Goal: Task Accomplishment & Management: Use online tool/utility

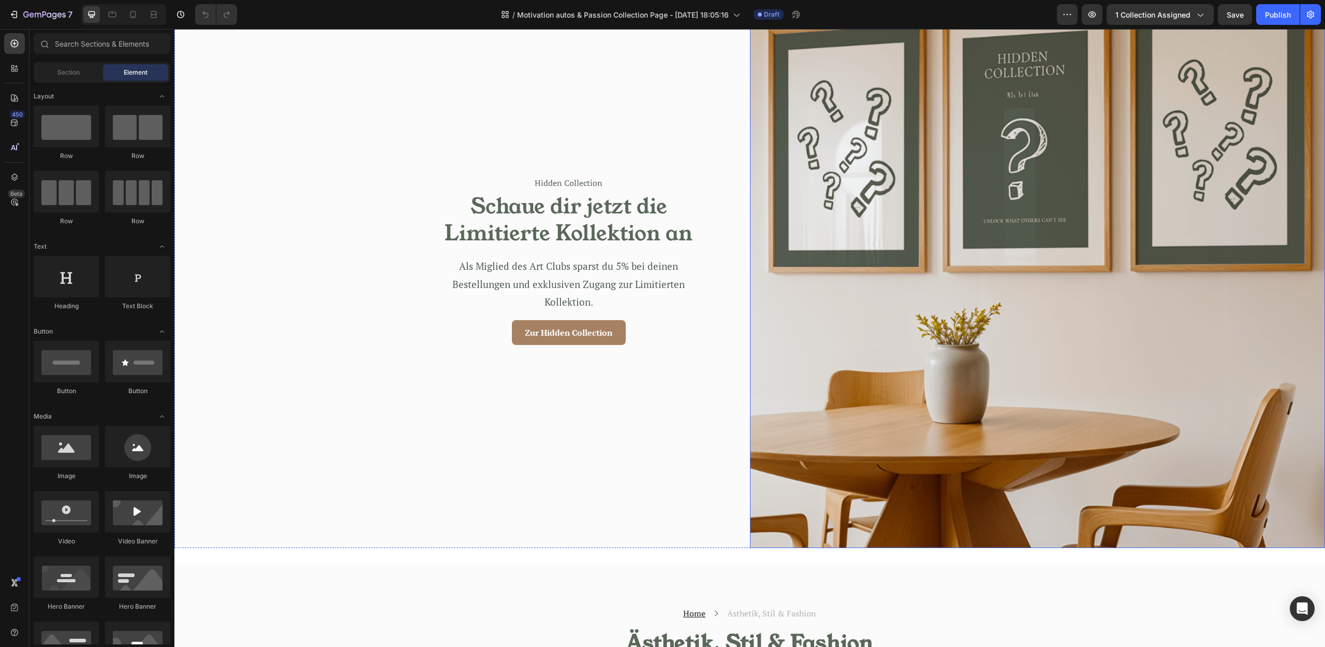
scroll to position [3149, 0]
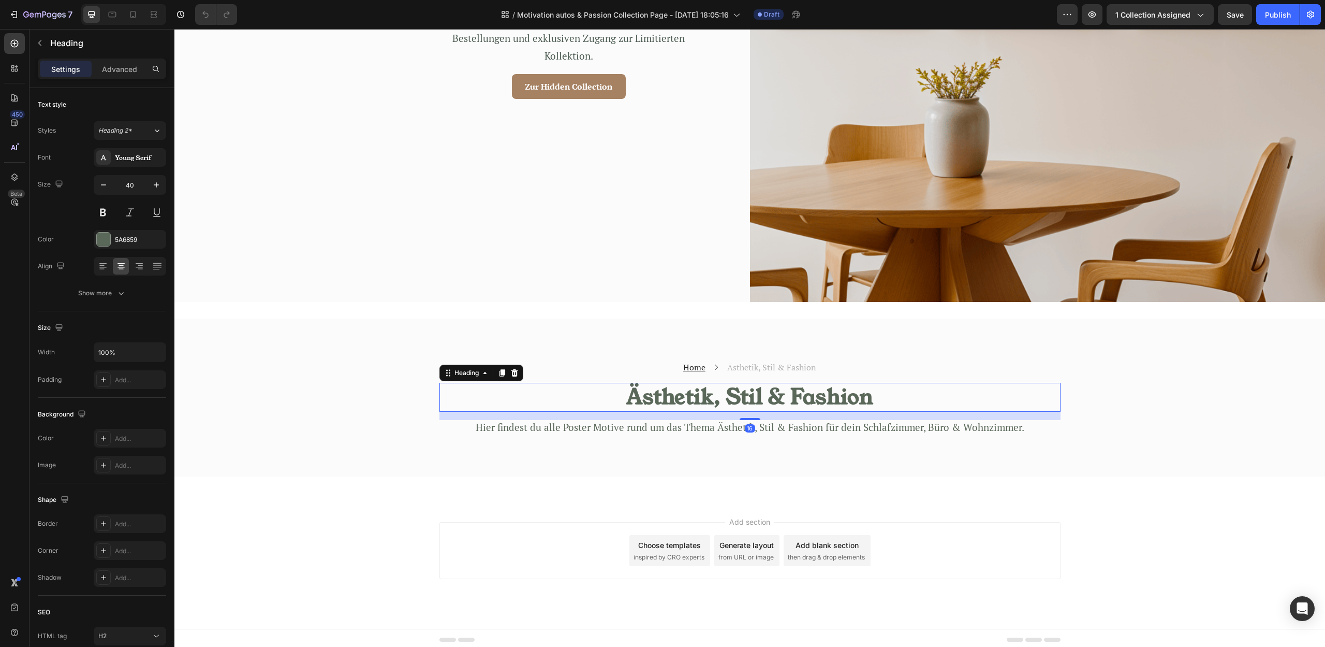
click at [787, 398] on h2 "Ästhetik, Stil & Fashion" at bounding box center [750, 397] width 621 height 29
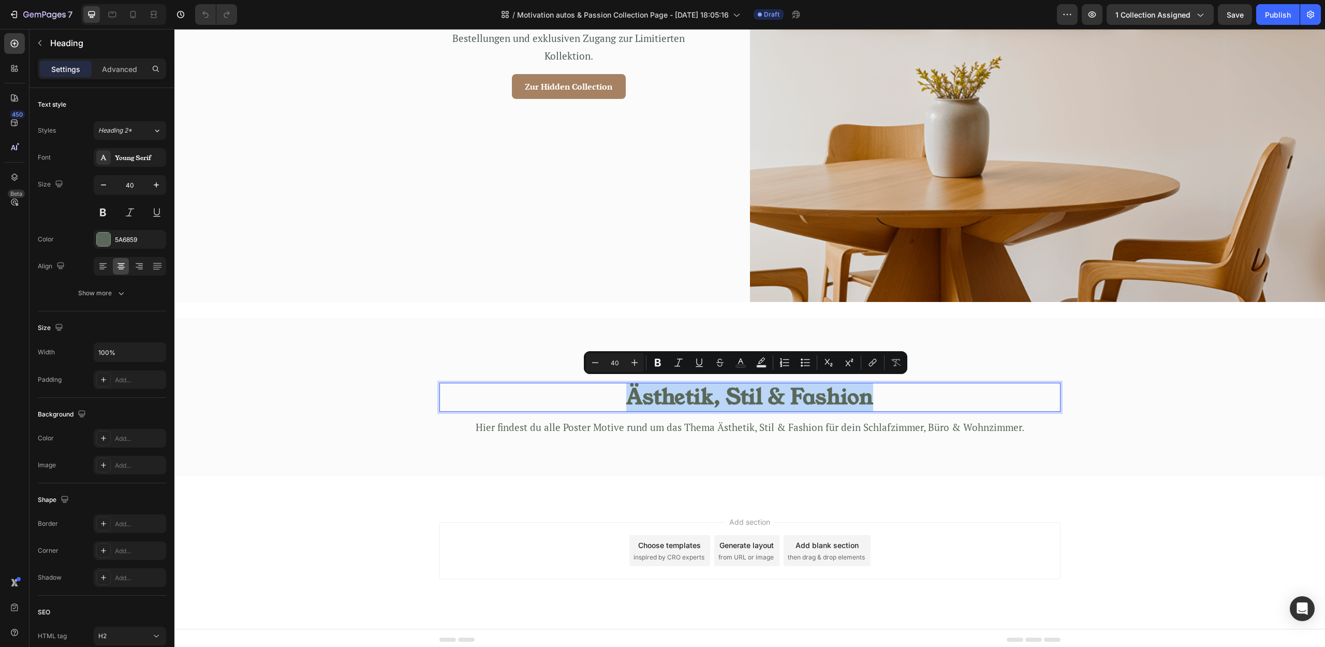
drag, startPoint x: 609, startPoint y: 398, endPoint x: 883, endPoint y: 404, distance: 273.9
click at [883, 404] on p "Ästhetik, Stil & Fashion" at bounding box center [750, 397] width 619 height 27
copy p "Passion & Motivation"
click at [955, 507] on div "Add section Choose templates inspired by CRO experts Generate layout from URL o…" at bounding box center [749, 564] width 1151 height 127
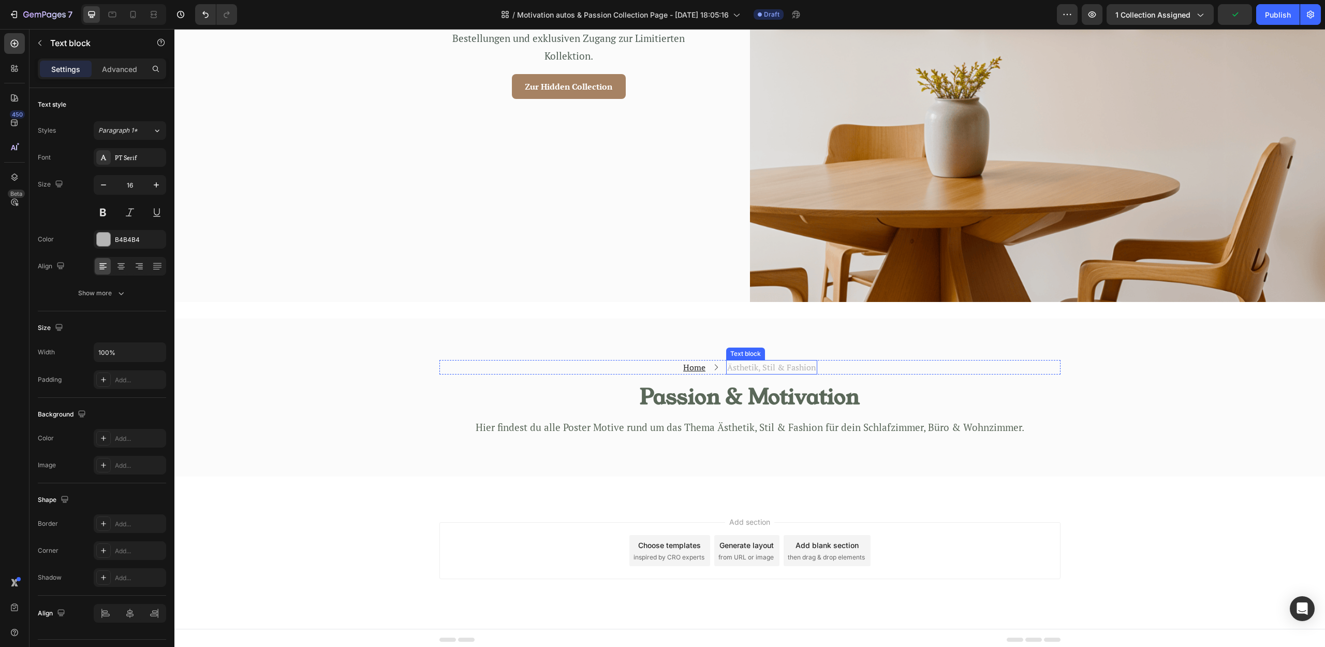
click at [792, 366] on p "Ästhetik, Stil & Fashion" at bounding box center [771, 367] width 89 height 12
click at [756, 421] on p "Hier findest du alle Poster Motive rund um das Thema Ästhetik, Stil & Fashion f…" at bounding box center [750, 427] width 619 height 13
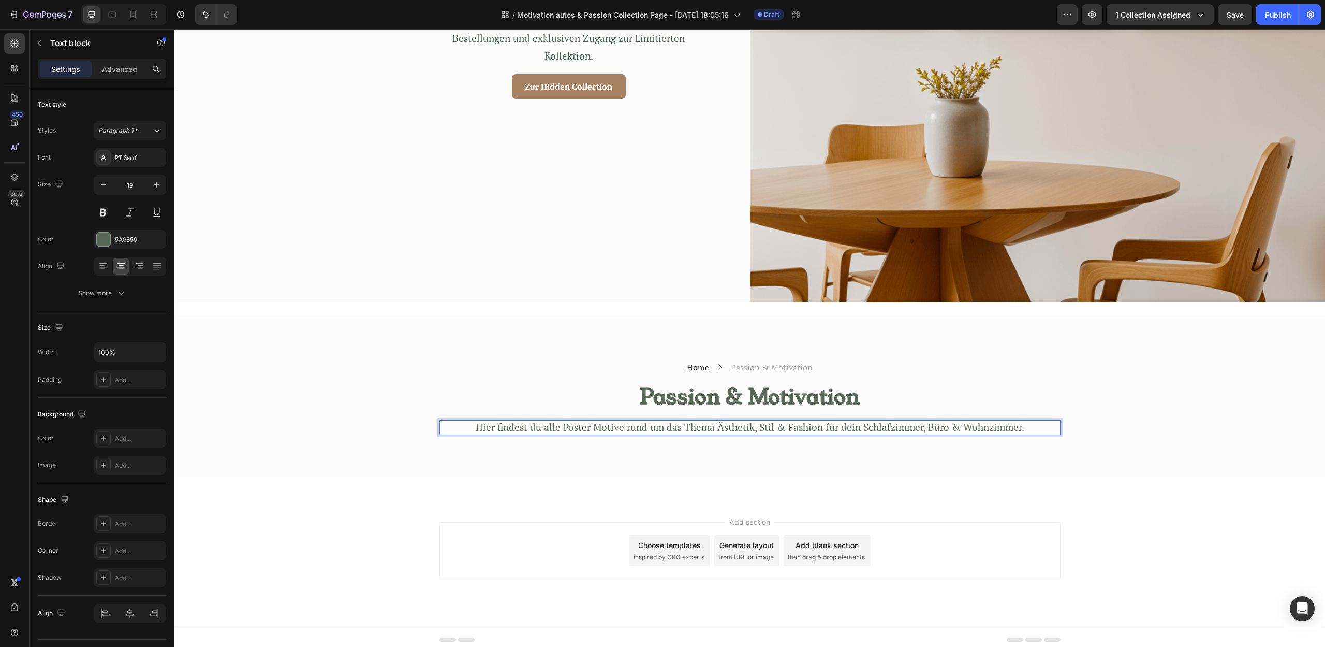
click at [725, 422] on p "Hier findest du alle Poster Motive rund um das Thema Ästhetik, Stil & Fashion f…" at bounding box center [750, 427] width 619 height 13
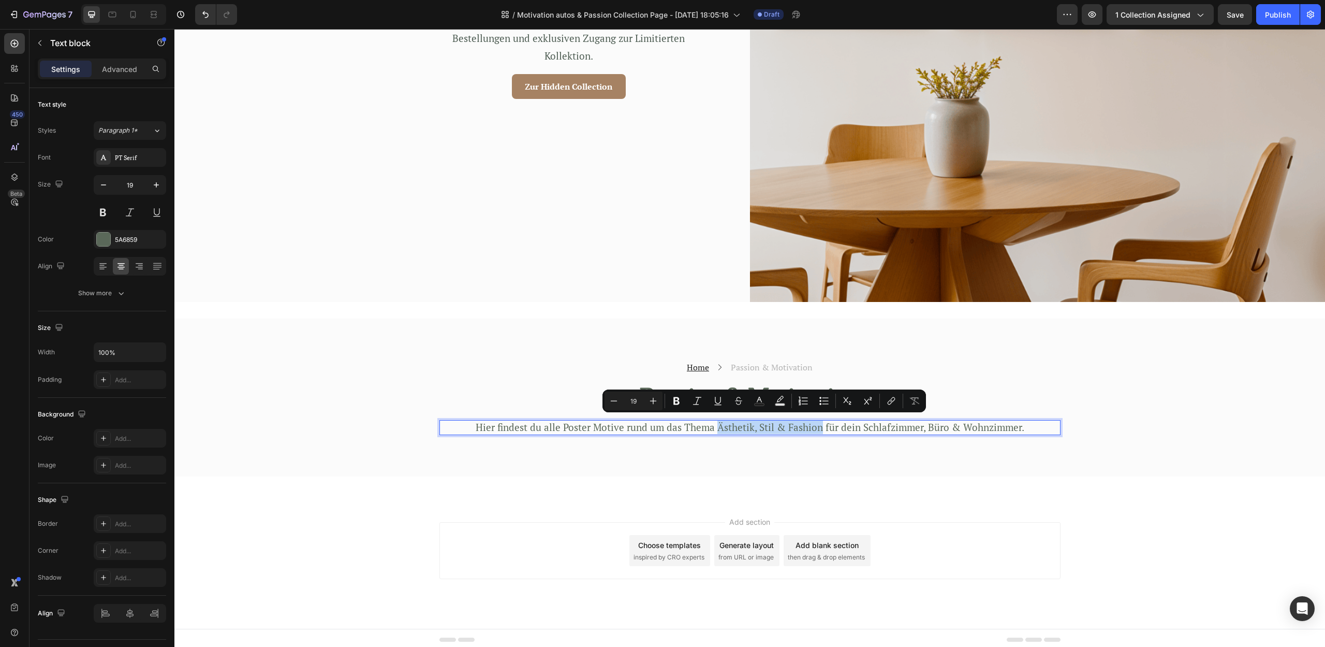
drag, startPoint x: 714, startPoint y: 424, endPoint x: 816, endPoint y: 430, distance: 101.6
click at [816, 430] on div "Hier findest du alle Poster Motive rund um das Thema Ästhetik, Stil & Fashion f…" at bounding box center [750, 427] width 621 height 15
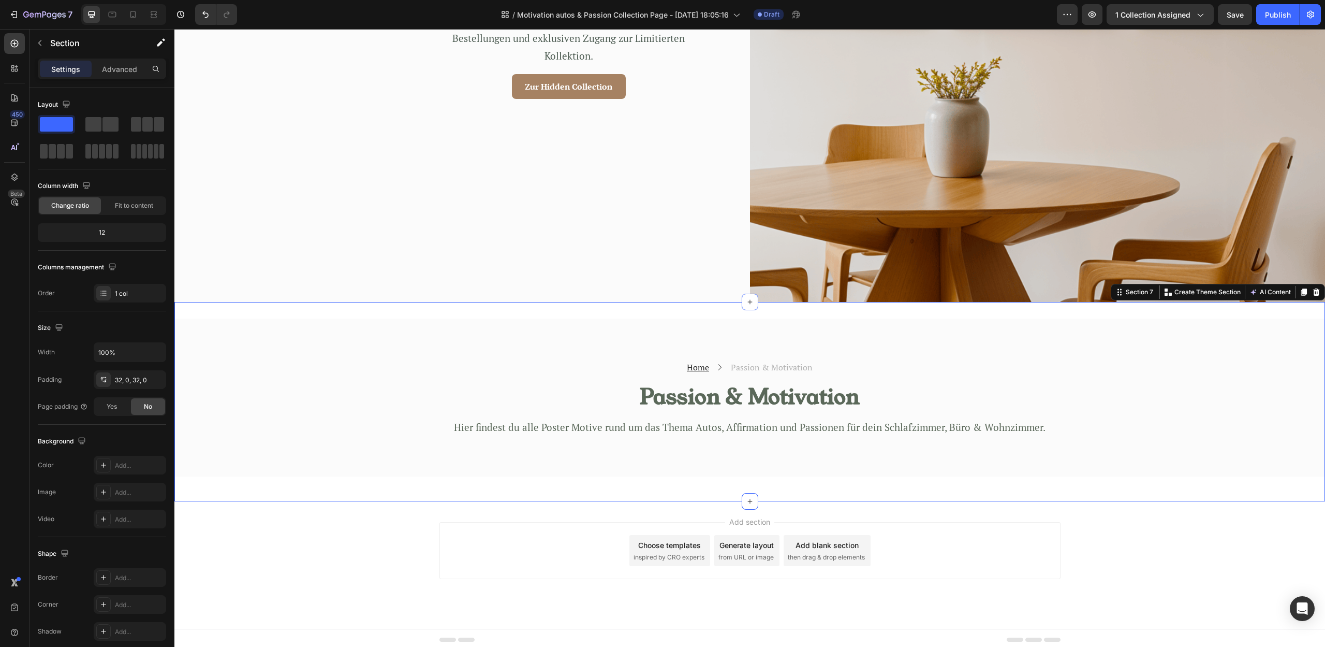
click at [968, 475] on div "Home Text block Icon Passion & Motivation Text block Row Passion & Motivation H…" at bounding box center [749, 401] width 1151 height 166
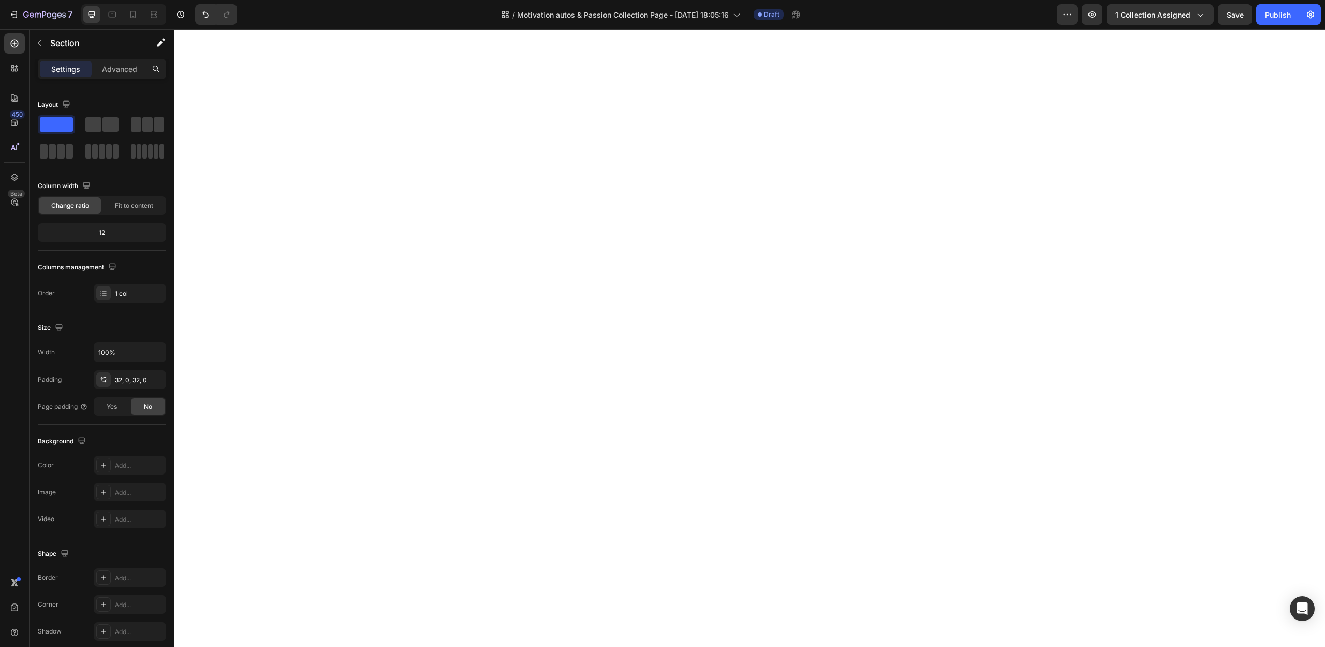
scroll to position [0, 0]
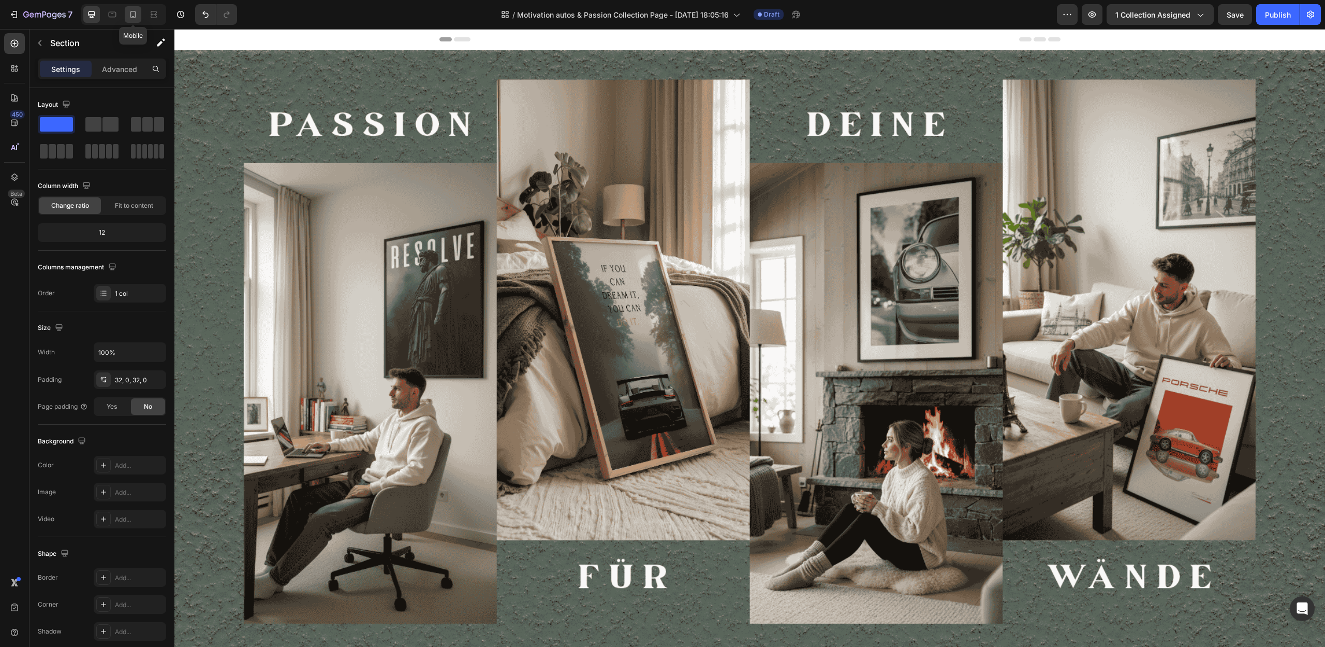
click at [140, 18] on div at bounding box center [133, 14] width 17 height 17
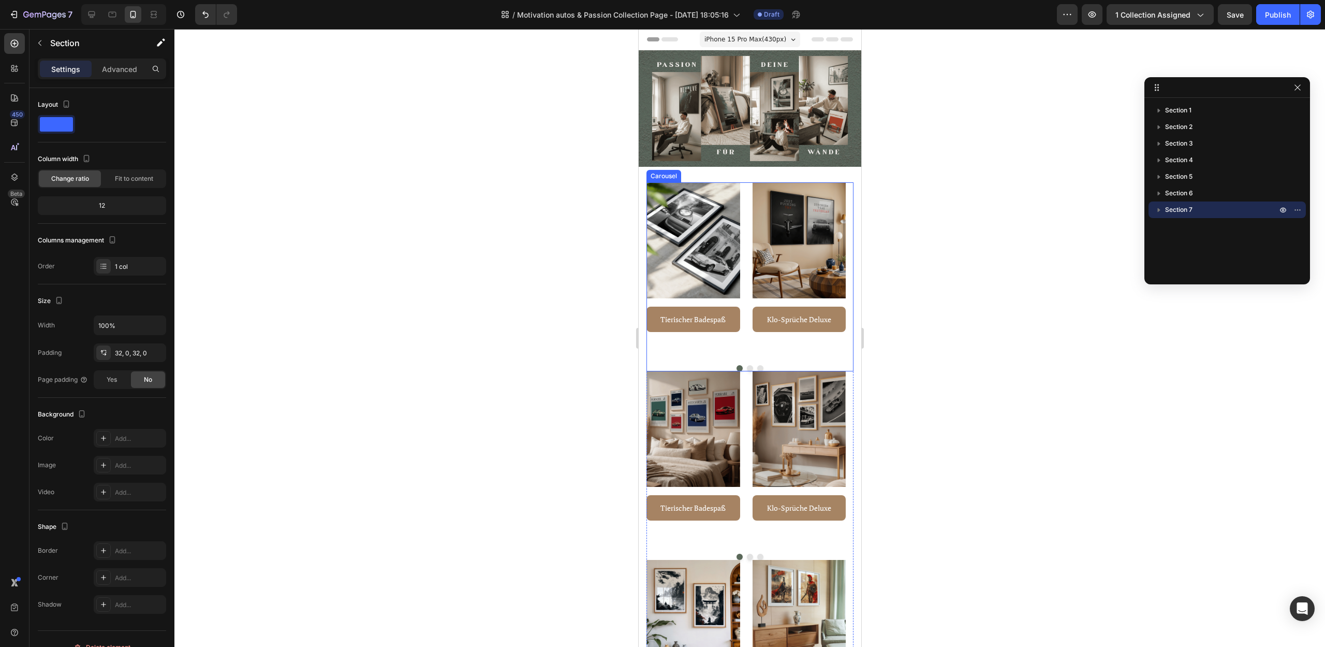
click at [746, 366] on div "Image Tierischer Badespaß Button Row Image Klo-Sprüche Deluxe Button Row Image …" at bounding box center [749, 276] width 207 height 189
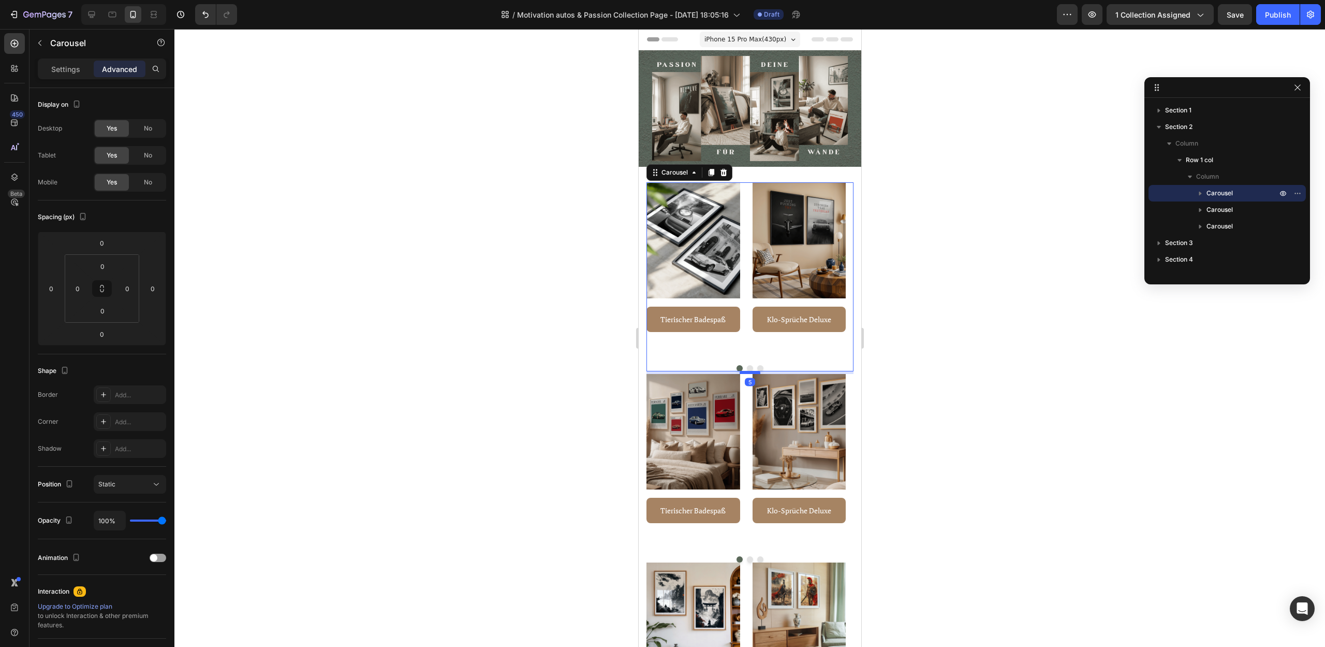
click at [751, 371] on div at bounding box center [749, 372] width 21 height 3
type input "5"
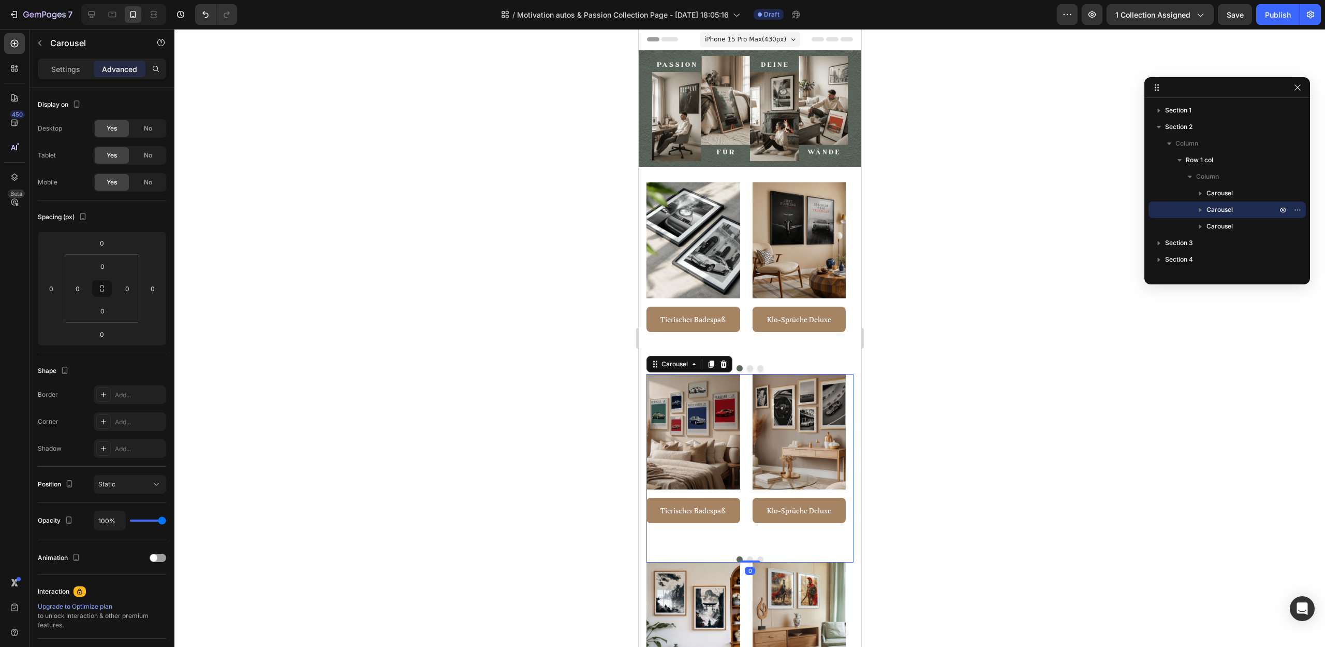
click at [767, 540] on div "Image Klo-Sprüche Deluxe Button Row" at bounding box center [799, 461] width 94 height 174
click at [750, 561] on div at bounding box center [749, 562] width 21 height 3
type input "4"
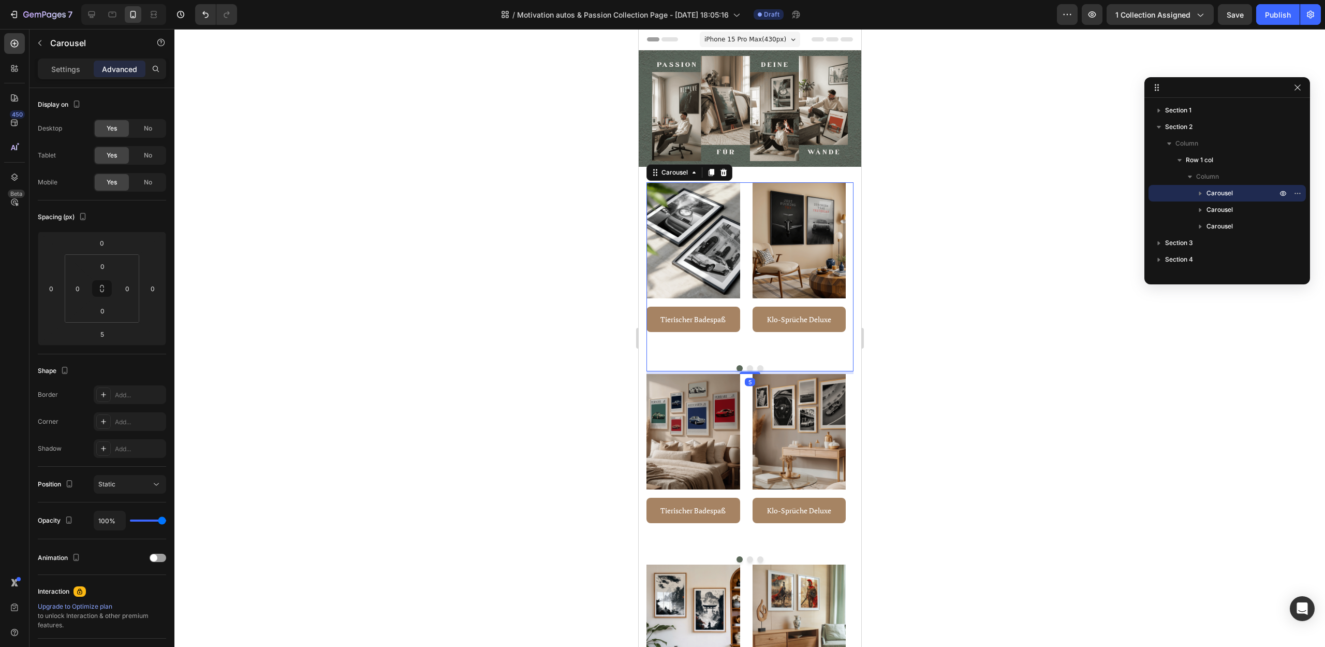
click at [778, 353] on div "Image Tierischer Badespaß Button Row Image Klo-Sprüche Deluxe Button Row Image …" at bounding box center [749, 276] width 207 height 189
click at [741, 537] on div "Image Tierischer Badespaß Button Row Image Klo-Sprüche Deluxe Button Row Image …" at bounding box center [749, 461] width 207 height 174
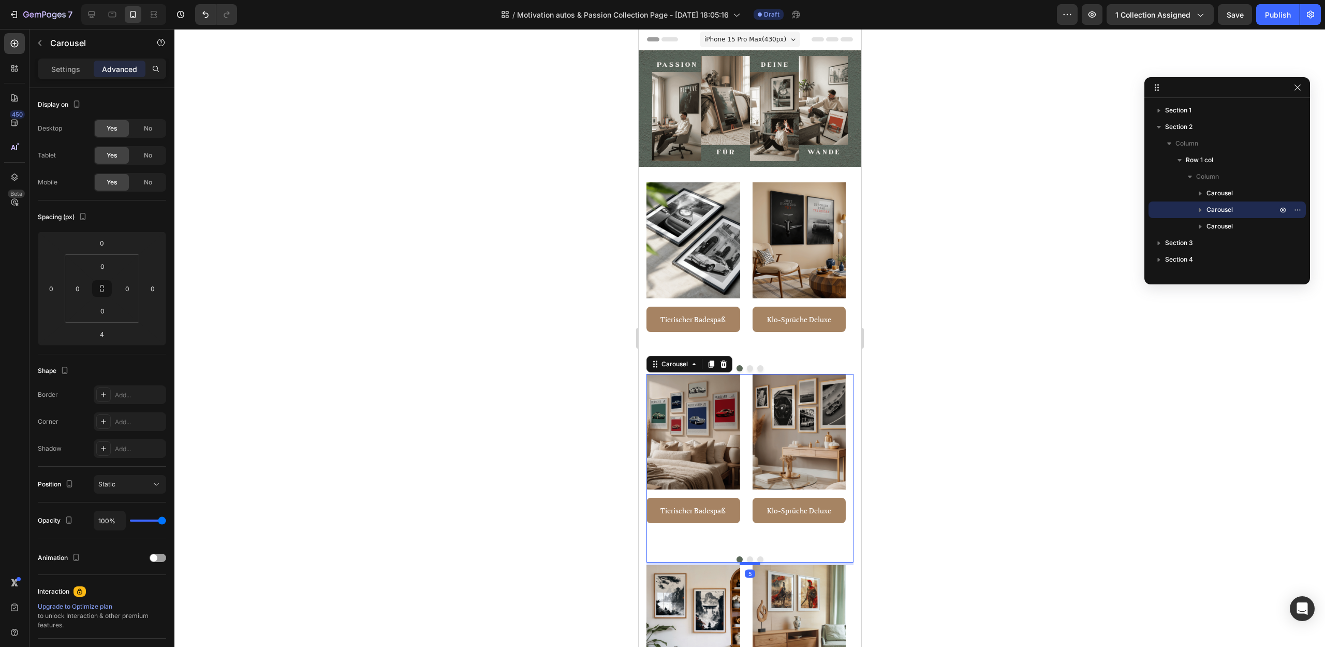
click at [746, 562] on div at bounding box center [749, 563] width 21 height 3
type input "5"
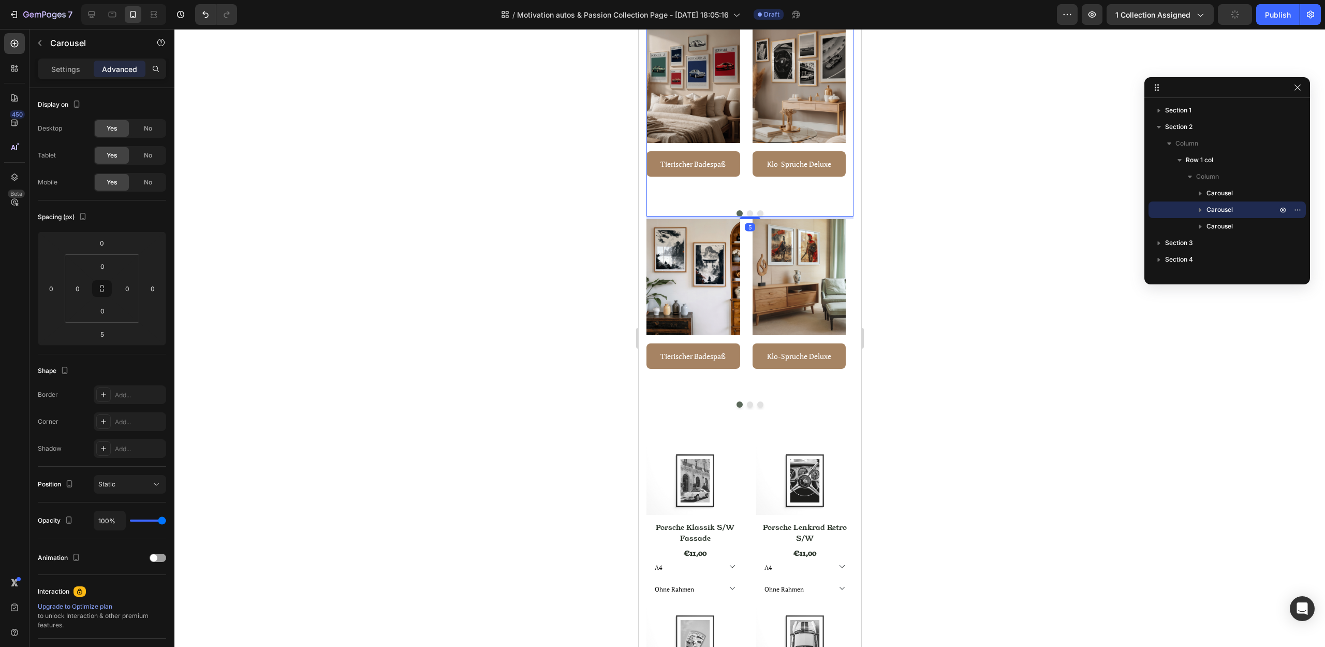
scroll to position [343, 0]
click at [768, 387] on div "Image Klo-Sprüche Deluxe Button Row" at bounding box center [799, 305] width 94 height 174
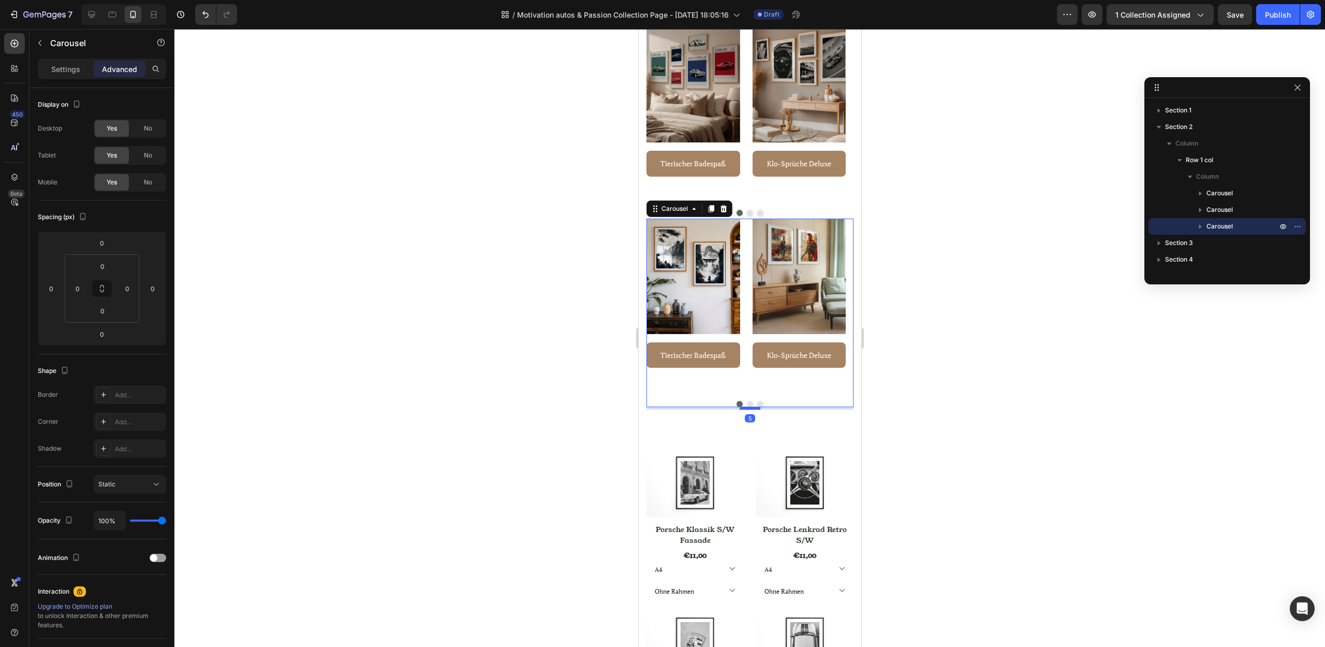
drag, startPoint x: 749, startPoint y: 406, endPoint x: 742, endPoint y: 409, distance: 6.7
click at [742, 409] on div at bounding box center [749, 407] width 21 height 3
type input "5"
click at [977, 442] on div at bounding box center [749, 338] width 1151 height 618
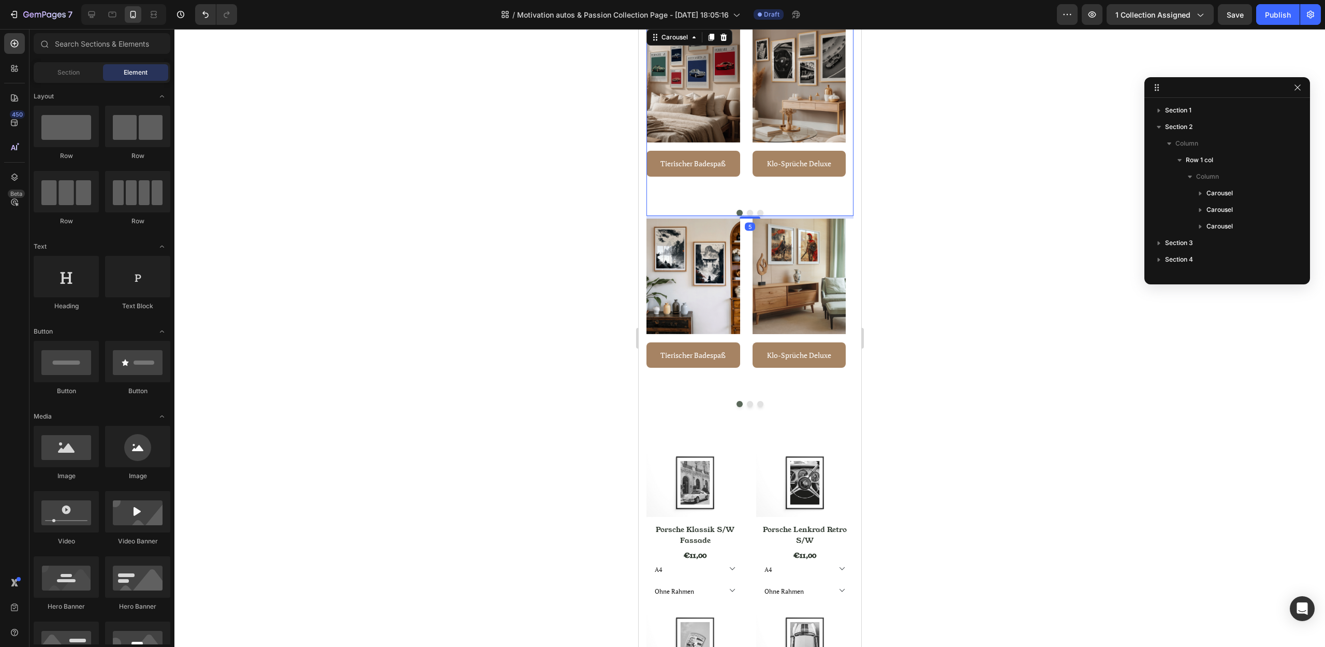
click at [809, 199] on div "Image Klo-Sprüche Deluxe Button Row" at bounding box center [799, 114] width 94 height 174
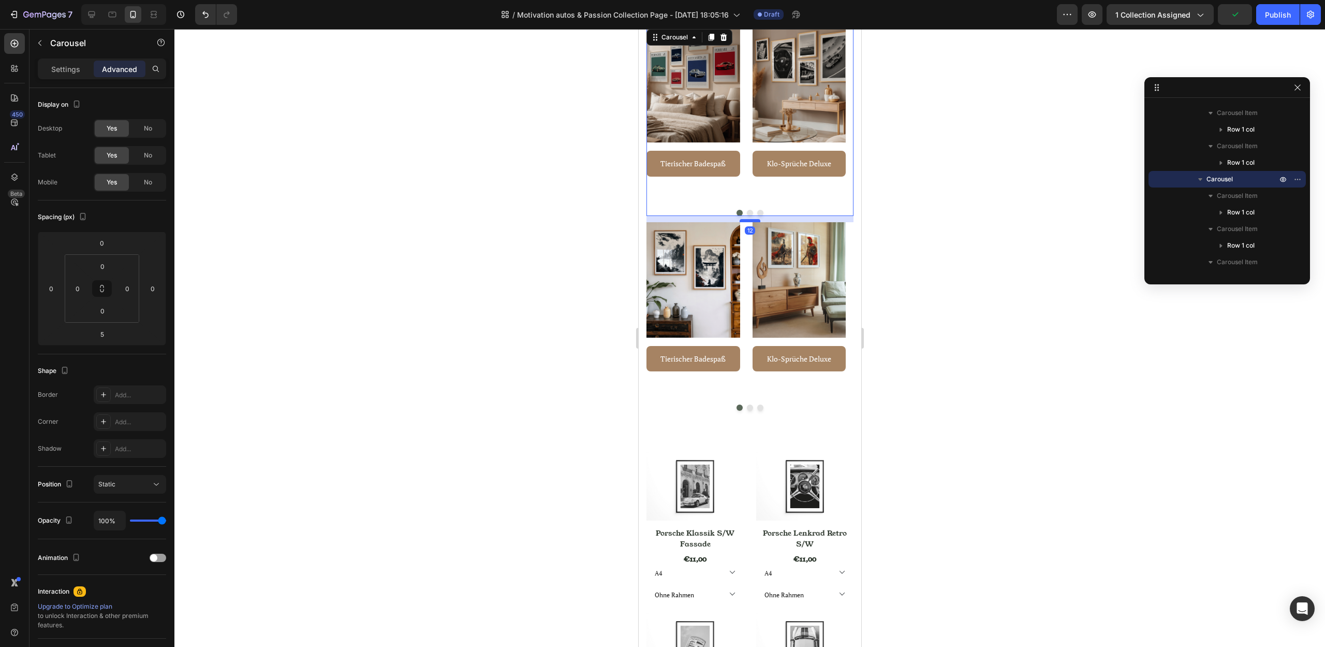
click at [746, 221] on div at bounding box center [749, 220] width 21 height 3
type input "12"
click at [1004, 234] on div at bounding box center [749, 338] width 1151 height 618
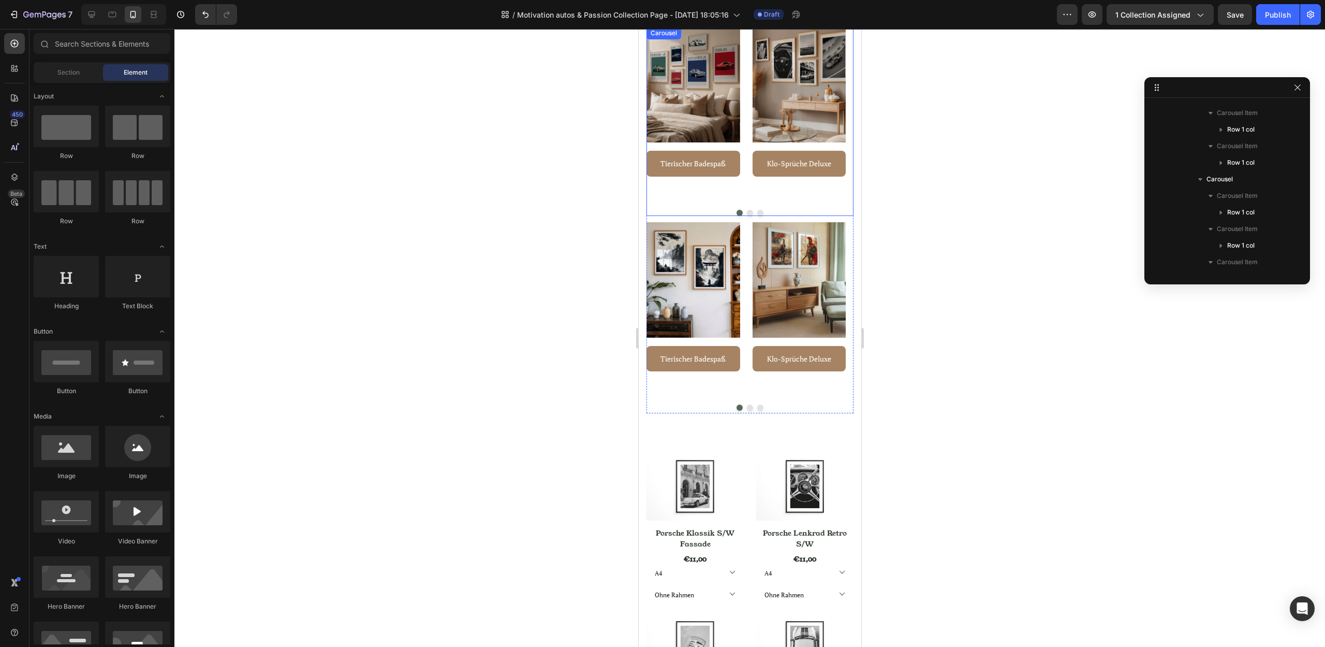
click at [786, 206] on div "Image Tierischer Badespaß Button Row Image Klo-Sprüche Deluxe Button Row Image …" at bounding box center [749, 121] width 207 height 189
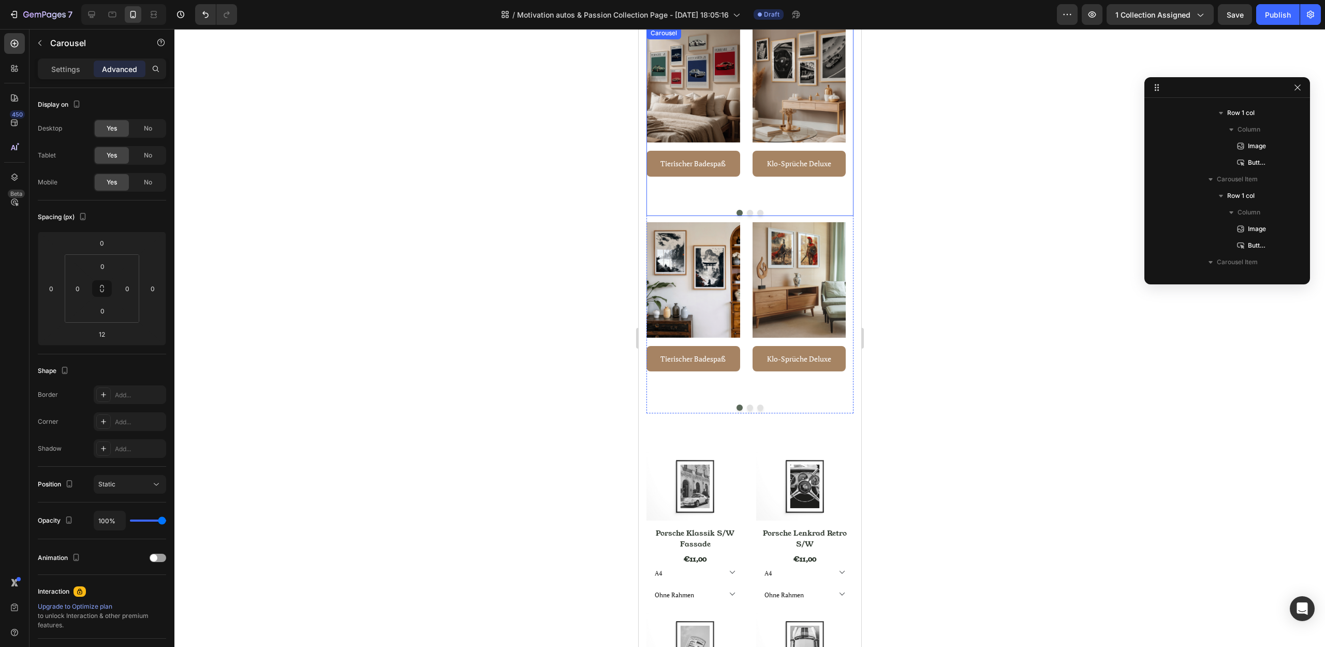
scroll to position [445, 0]
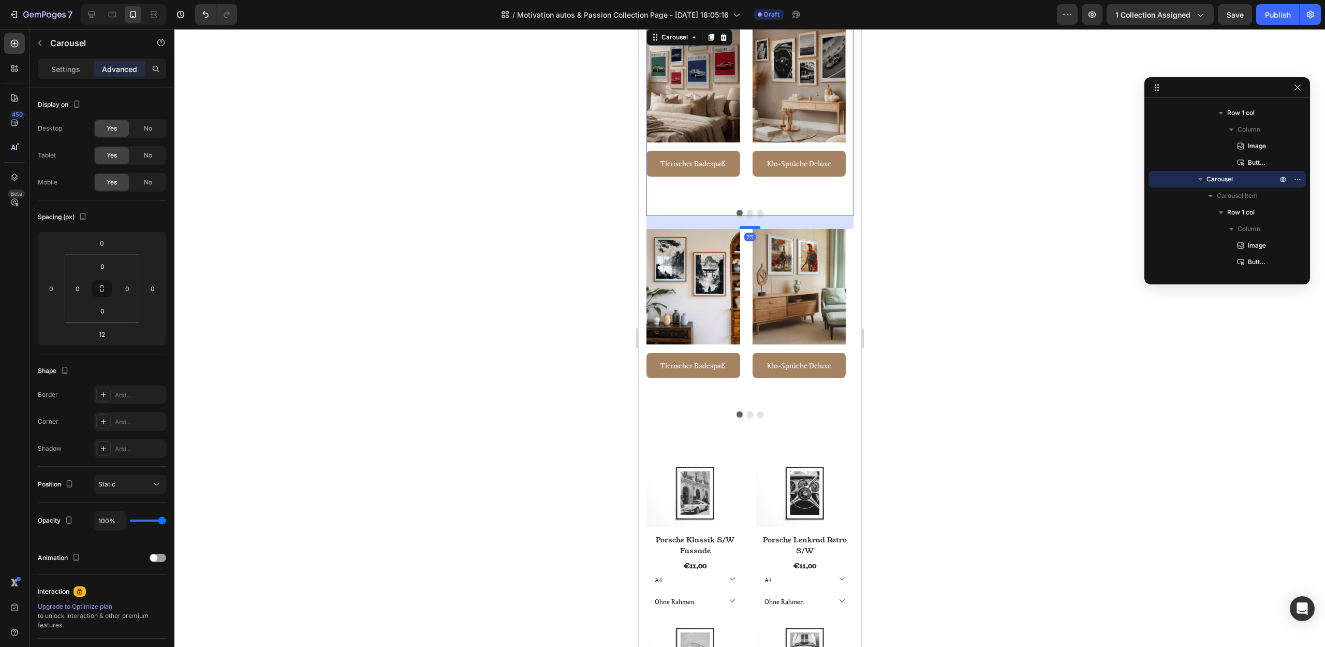
drag, startPoint x: 751, startPoint y: 221, endPoint x: 751, endPoint y: 228, distance: 6.7
click at [751, 228] on div at bounding box center [749, 227] width 21 height 3
type input "25"
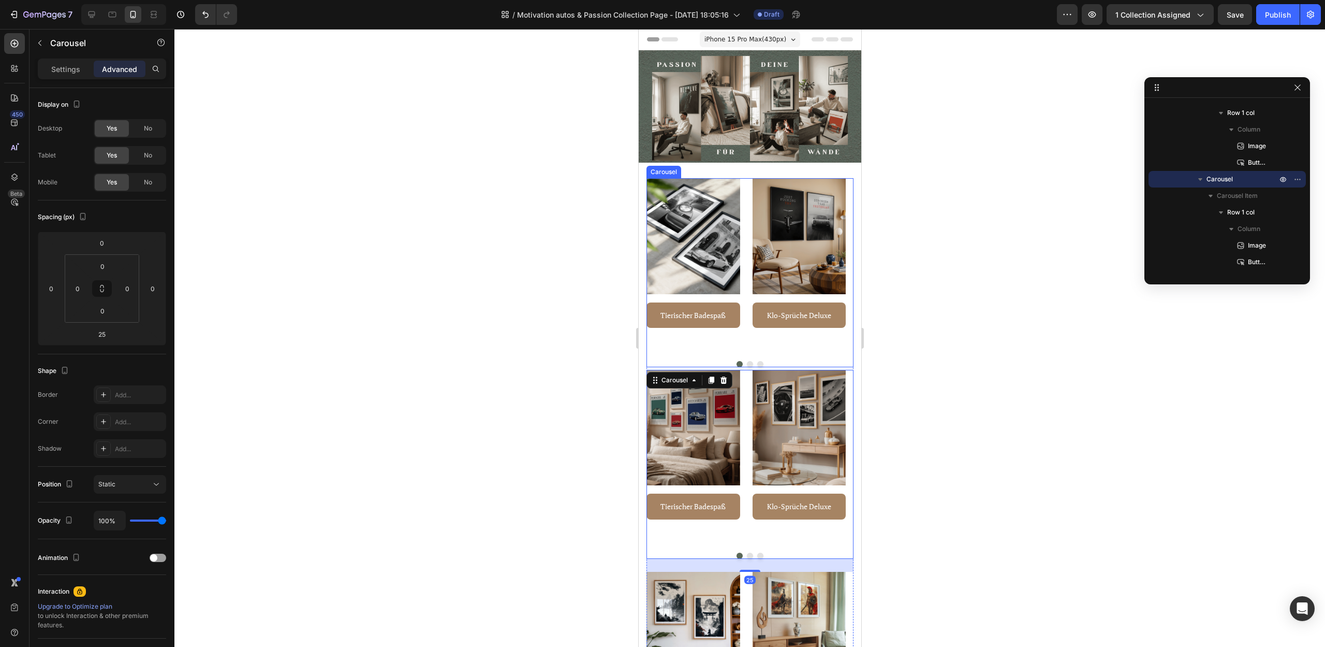
scroll to position [14, 0]
click at [769, 355] on div "Image Tierischer Badespaß Button Row Image Klo-Sprüche Deluxe Button Row Image …" at bounding box center [749, 272] width 207 height 189
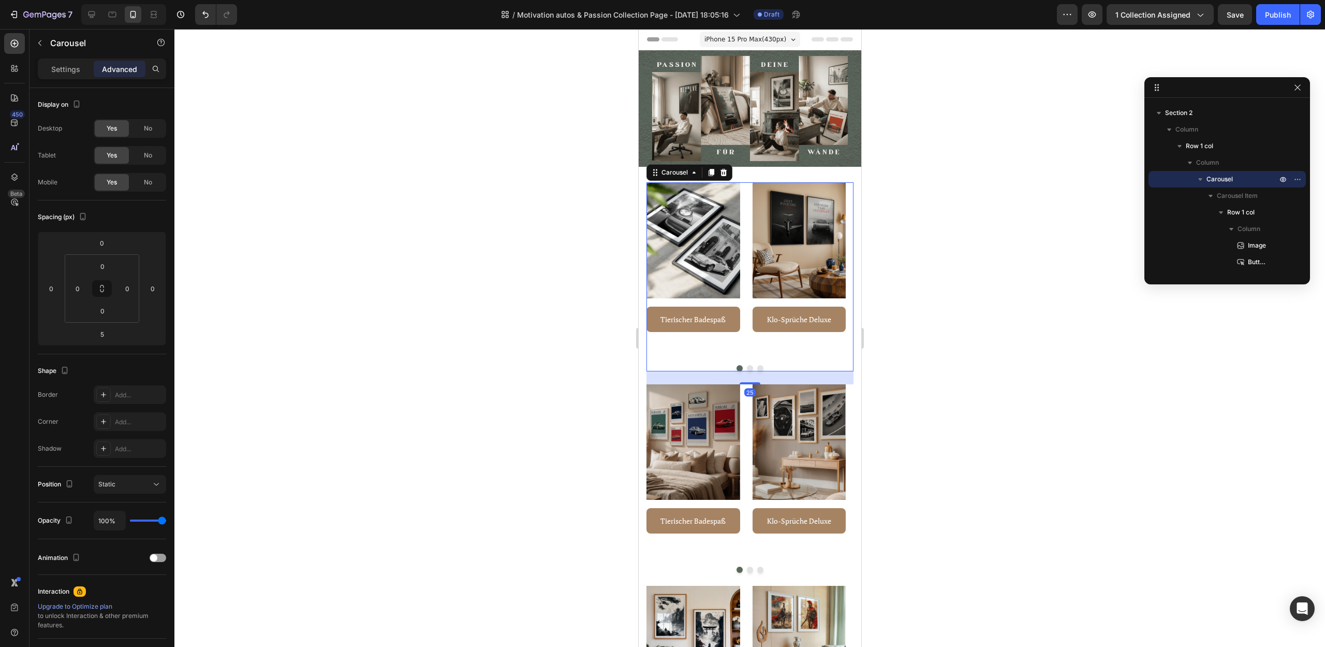
drag, startPoint x: 746, startPoint y: 368, endPoint x: 1533, endPoint y: 401, distance: 788.7
click at [734, 371] on div "25" at bounding box center [749, 371] width 207 height 0
type input "25"
click at [921, 372] on div at bounding box center [749, 338] width 1151 height 618
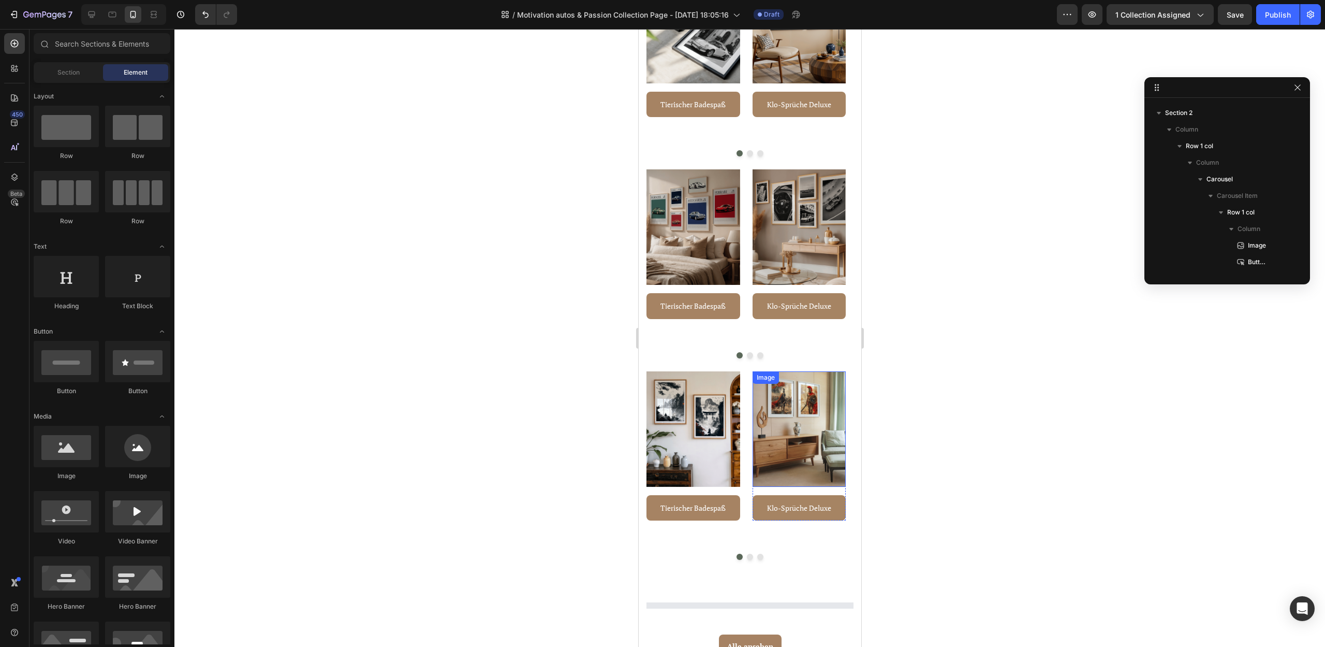
scroll to position [467, 0]
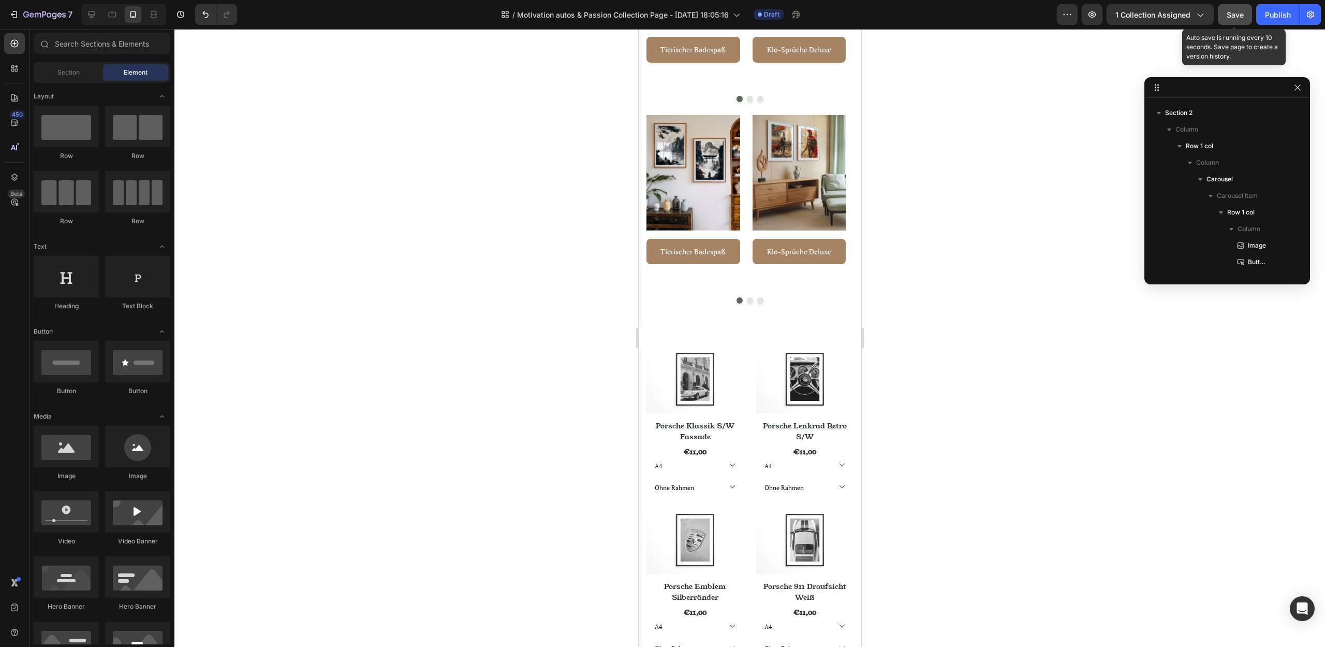
click at [1238, 13] on span "Save" at bounding box center [1235, 14] width 17 height 9
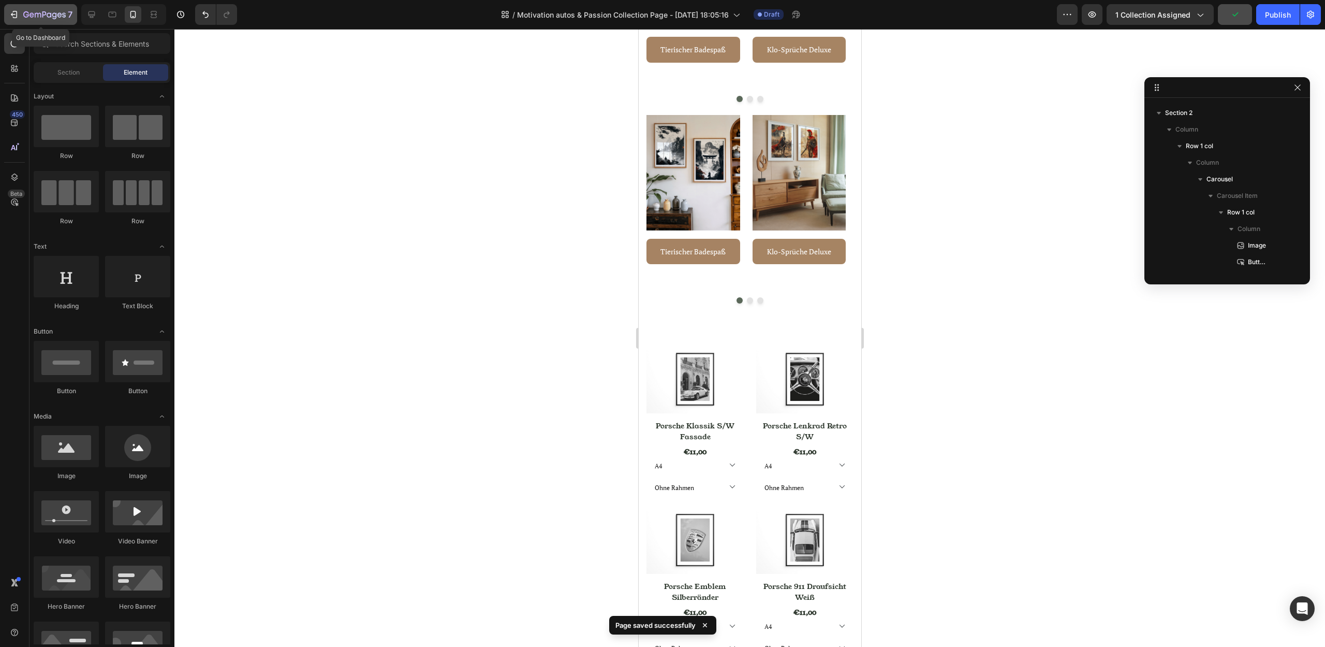
click at [22, 17] on div "7" at bounding box center [41, 14] width 64 height 12
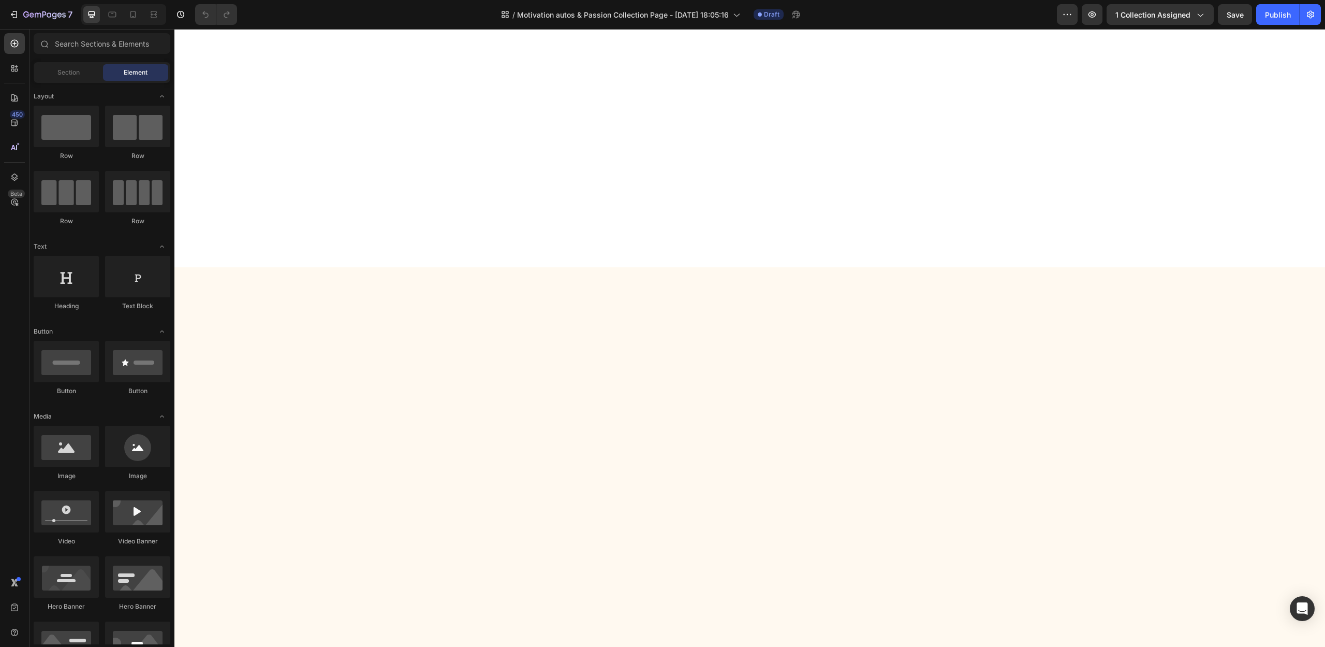
scroll to position [585, 0]
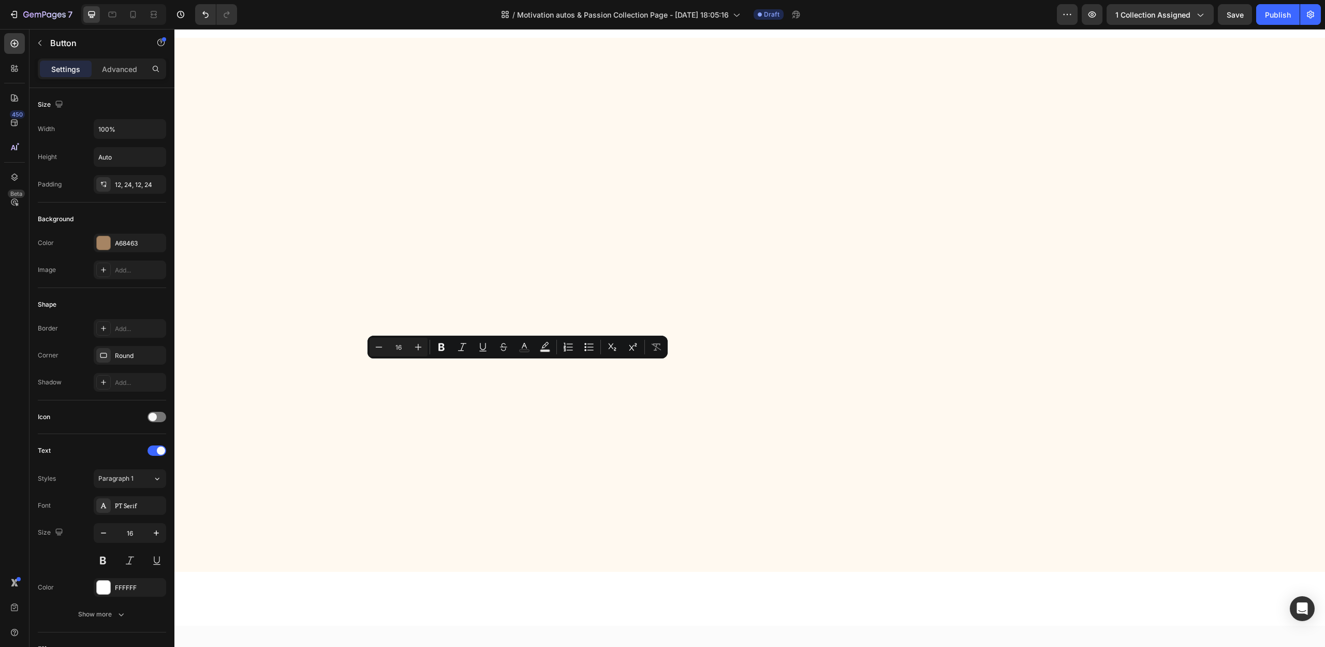
drag, startPoint x: 479, startPoint y: 368, endPoint x: 562, endPoint y: 378, distance: 83.0
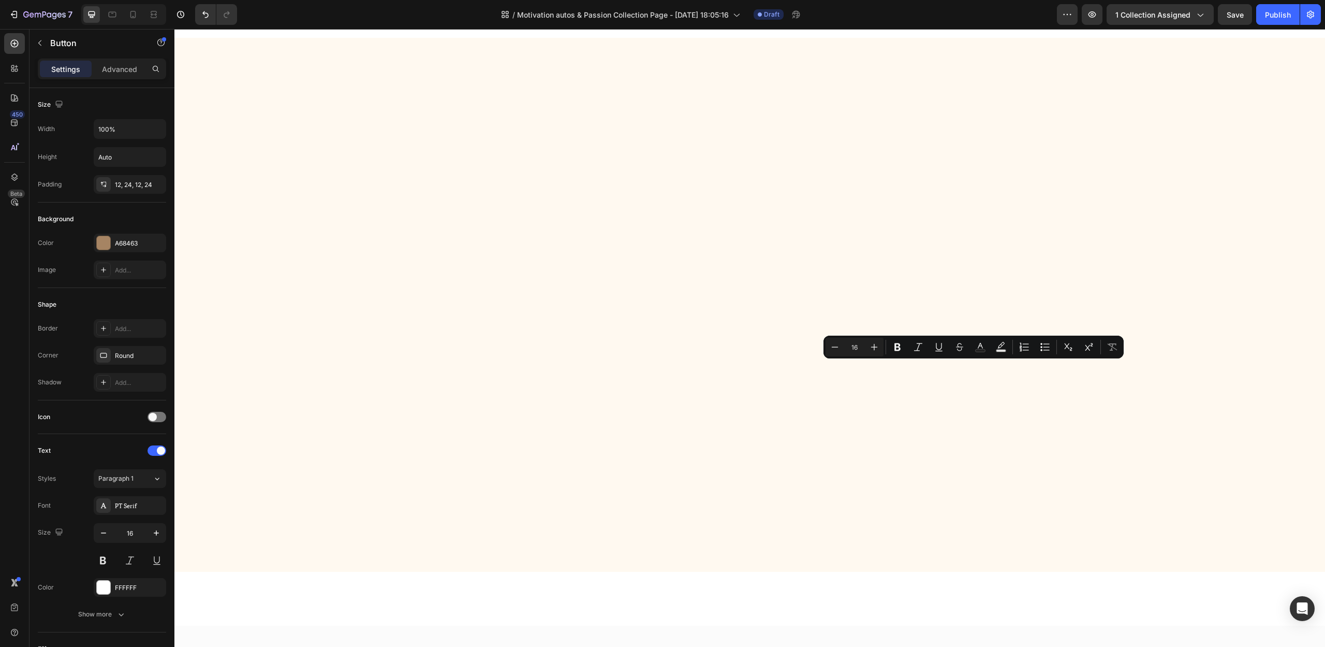
drag, startPoint x: 954, startPoint y: 367, endPoint x: 996, endPoint y: 368, distance: 42.0
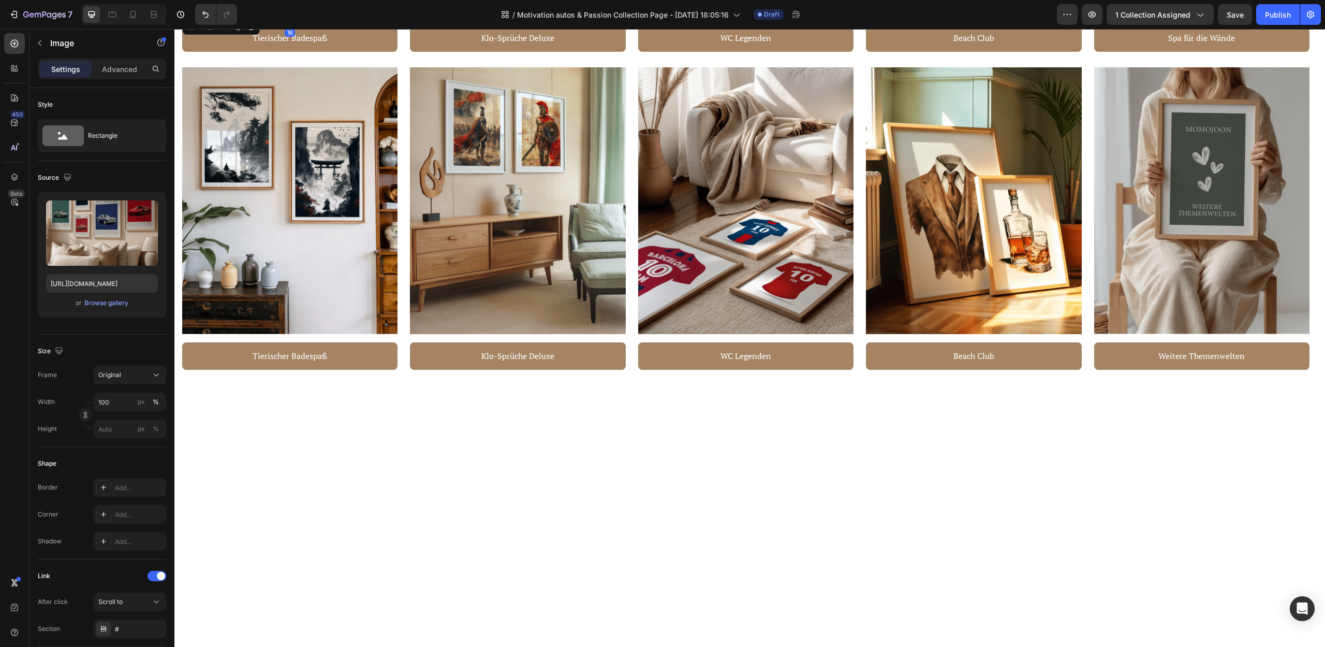
scroll to position [795, 0]
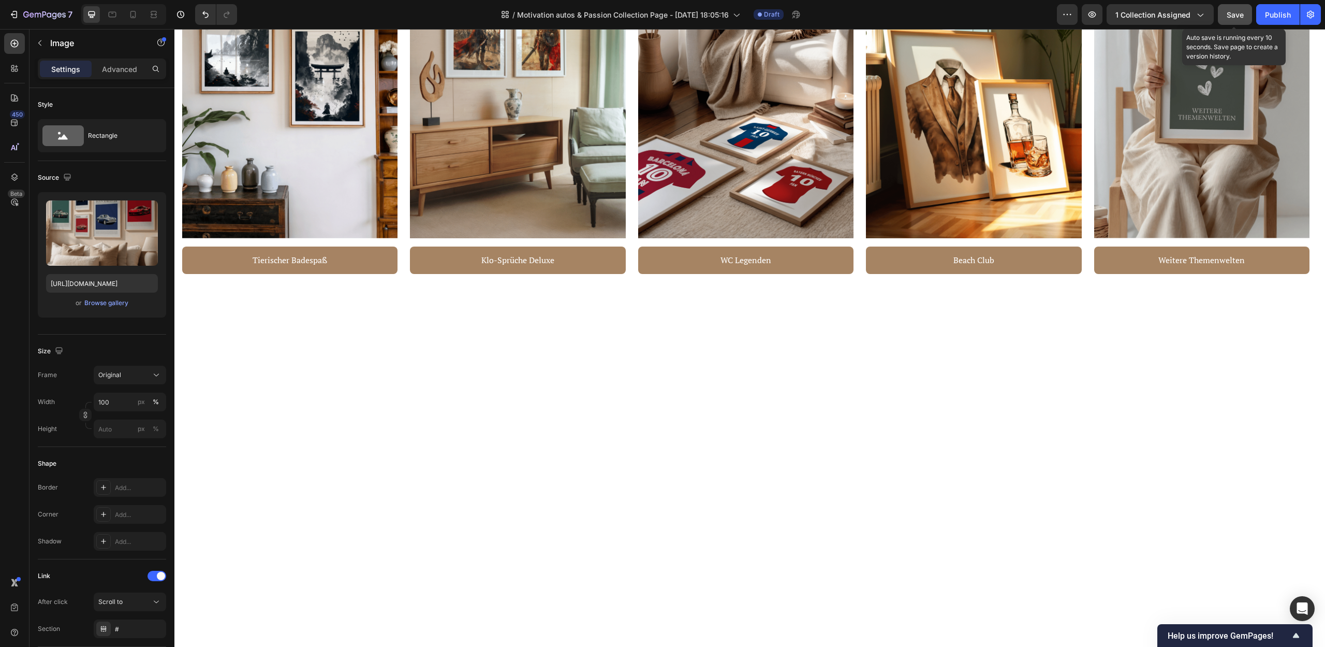
click at [1227, 16] on span "Save" at bounding box center [1235, 14] width 17 height 9
click at [47, 11] on icon "button" at bounding box center [44, 15] width 42 height 9
